Goal: Transaction & Acquisition: Purchase product/service

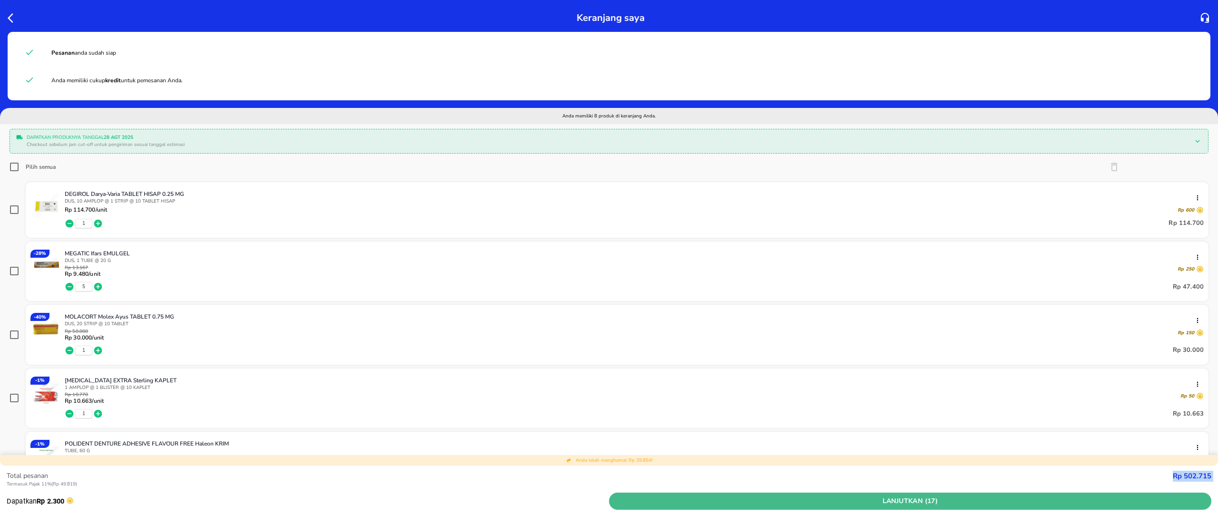
scroll to position [419, 0]
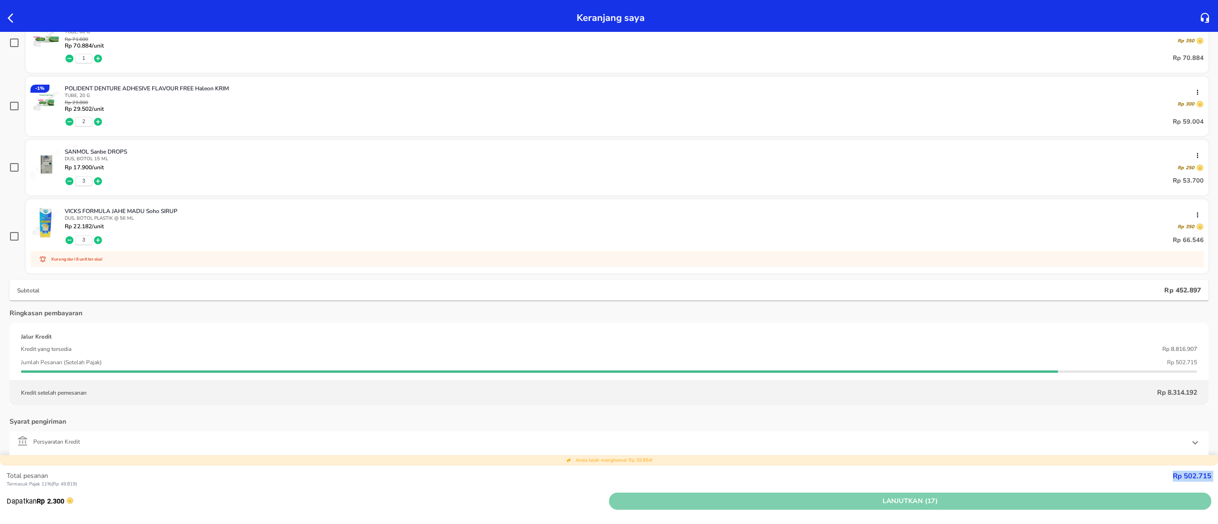
click at [851, 494] on button "Lanjutkan (17)" at bounding box center [910, 502] width 602 height 18
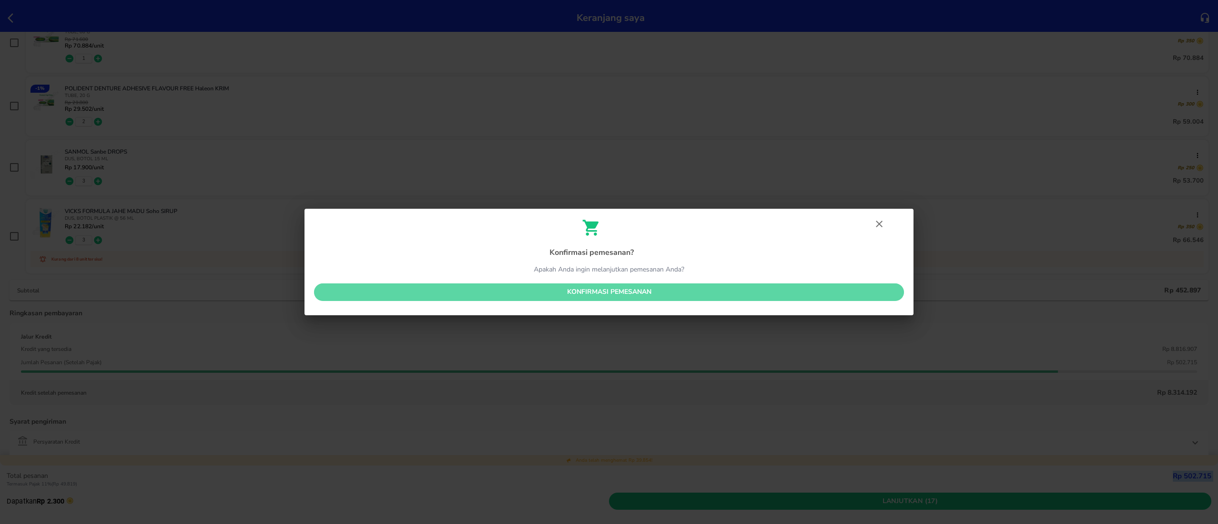
click at [663, 299] on button "Konfirmasi pemesanan" at bounding box center [609, 292] width 590 height 18
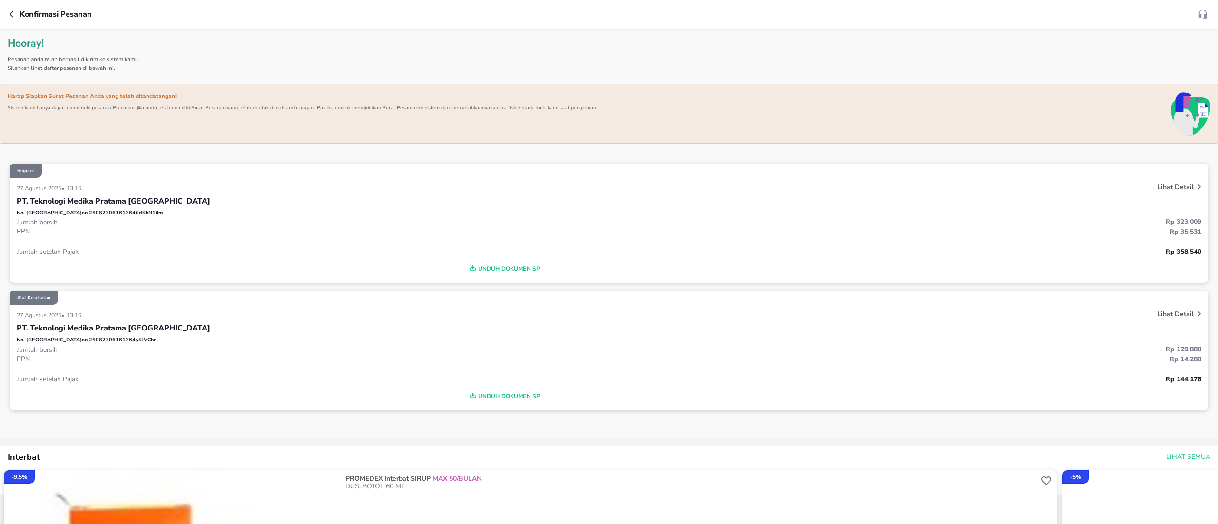
click at [92, 329] on p "PT. Teknologi Medika Pratama [GEOGRAPHIC_DATA]" at bounding box center [114, 327] width 194 height 11
click at [92, 334] on div "PT. Teknologi Medika Pratama [GEOGRAPHIC_DATA]" at bounding box center [609, 328] width 1184 height 16
click at [90, 332] on p "PT. Teknologi Medika Pratama [GEOGRAPHIC_DATA]" at bounding box center [114, 327] width 194 height 11
click at [186, 228] on p "PPN" at bounding box center [313, 231] width 592 height 9
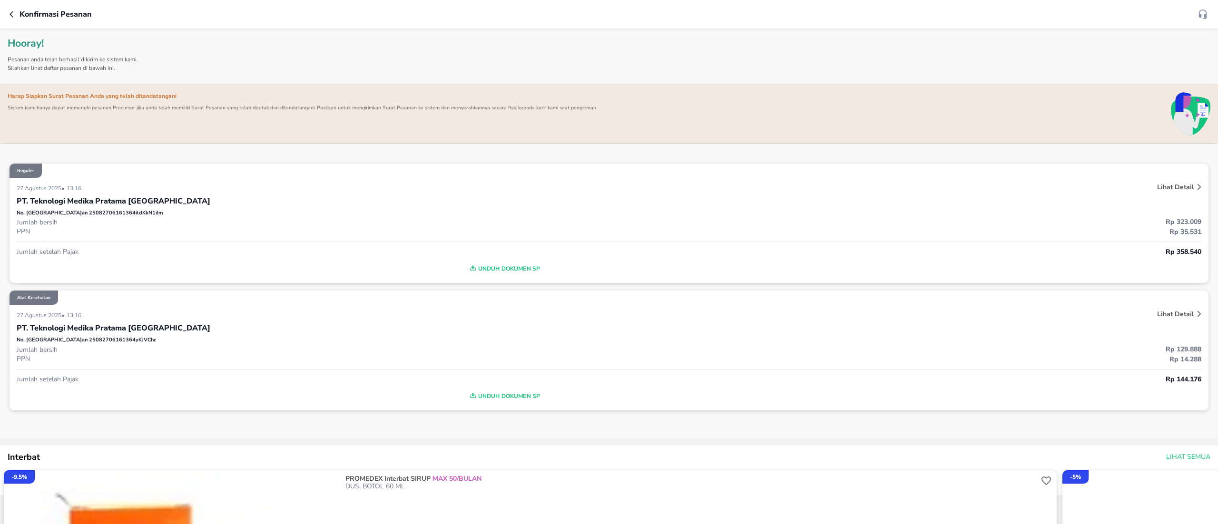
click at [107, 215] on p "No. Pesanan 25082706161364ildKkN1iIm" at bounding box center [90, 213] width 146 height 8
copy p "25082706161364ildKkN1iIm"
click at [76, 340] on p "No. Pesanan 25082706161364yKJVChc" at bounding box center [86, 340] width 139 height 8
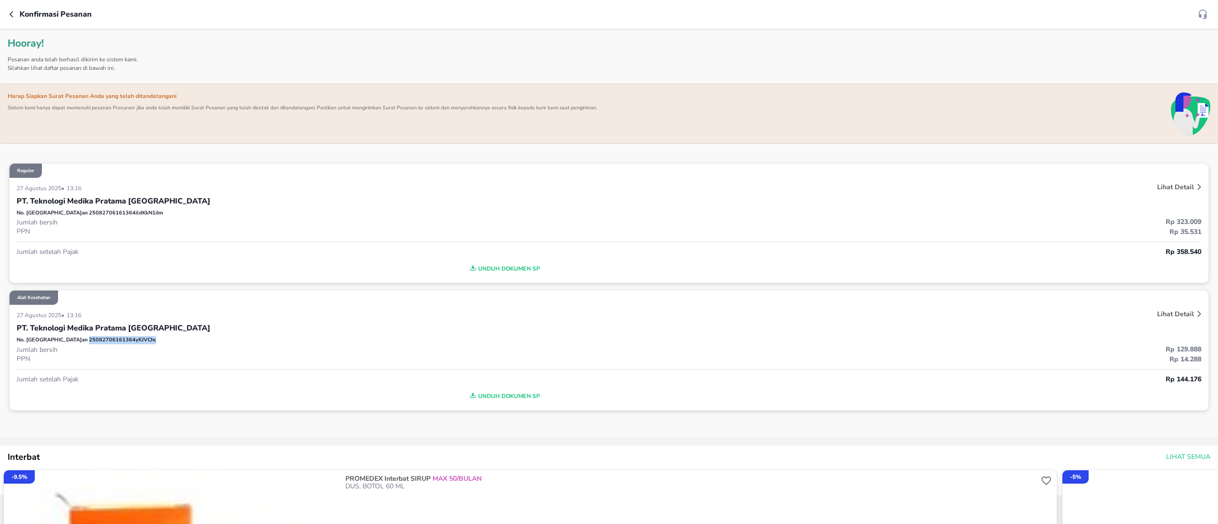
copy p "25082706161364yKJVChc"
click at [14, 15] on icon "button" at bounding box center [14, 14] width 8 height 8
